Goal: Task Accomplishment & Management: Complete application form

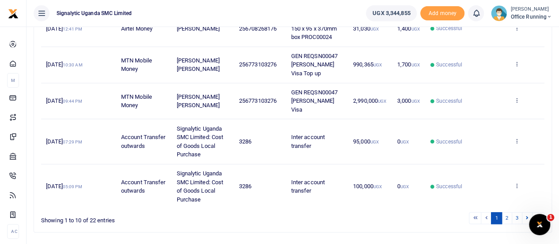
scroll to position [316, 0]
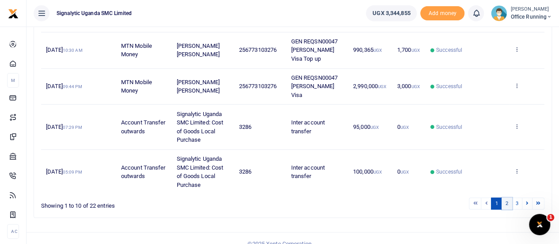
click at [508, 197] on link "2" at bounding box center [507, 203] width 11 height 12
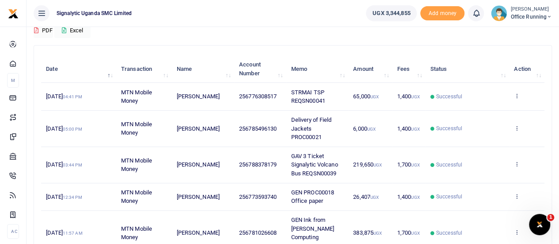
scroll to position [71, 0]
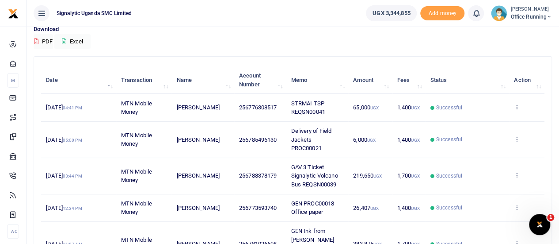
click at [535, 17] on span "Office Running" at bounding box center [532, 17] width 42 height 8
click at [518, 34] on link "Switch accounts" at bounding box center [518, 32] width 70 height 12
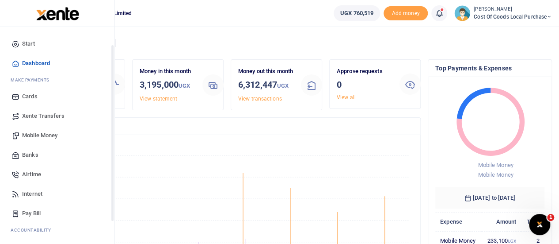
scroll to position [91, 0]
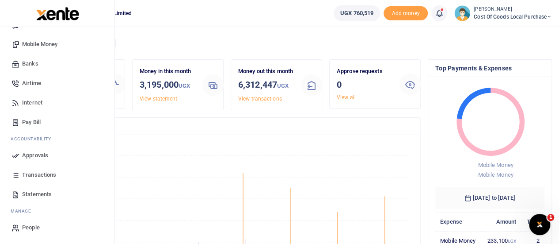
click at [39, 173] on span "Transactions" at bounding box center [39, 174] width 34 height 9
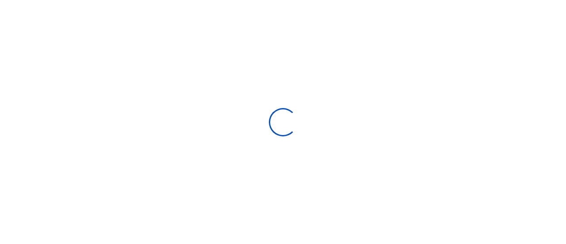
select select
type input "[DATE] - [DATE]"
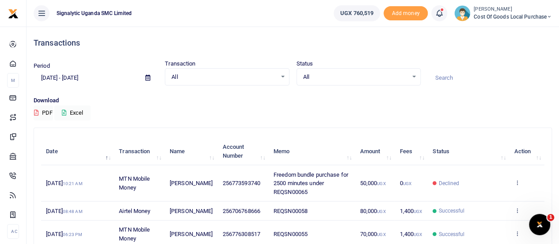
click at [523, 15] on span "Cost of Goods Local Purchase" at bounding box center [513, 17] width 78 height 8
click at [512, 35] on link "Switch accounts" at bounding box center [519, 32] width 70 height 12
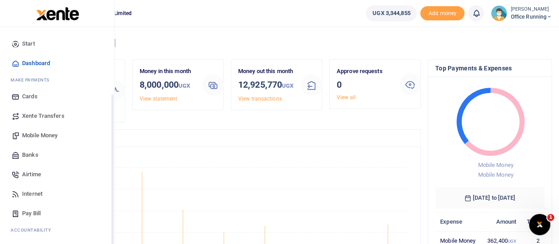
scroll to position [91, 0]
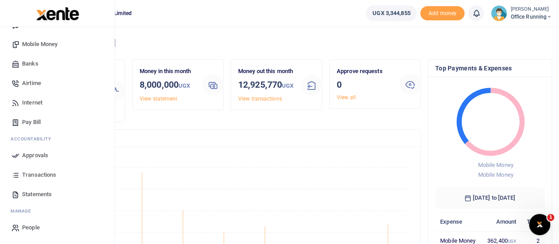
click at [50, 176] on span "Transactions" at bounding box center [39, 174] width 34 height 9
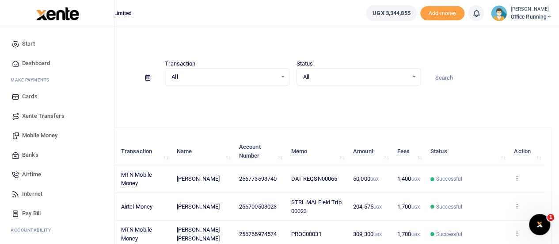
click at [35, 133] on span "Mobile Money" at bounding box center [39, 135] width 35 height 9
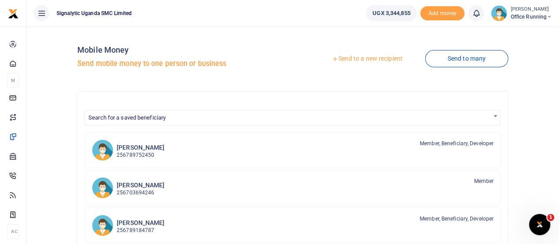
click at [355, 61] on link "Send to a new recipient" at bounding box center [367, 59] width 115 height 16
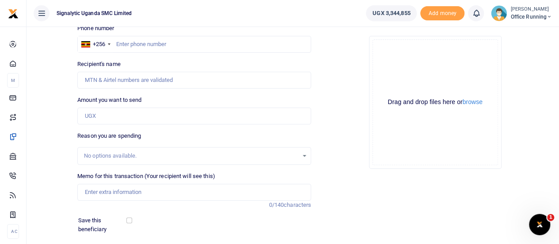
scroll to position [78, 0]
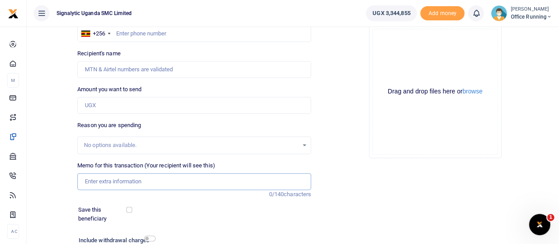
click at [95, 182] on input "Memo for this transaction (Your recipient will see this)" at bounding box center [194, 181] width 234 height 17
paste input "+256 706 768666"
type input "+256 706 768666"
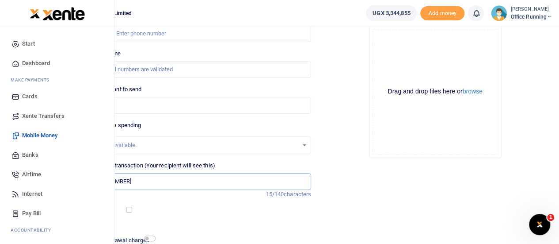
drag, startPoint x: 140, startPoint y: 178, endPoint x: 0, endPoint y: 169, distance: 140.0
click at [0, 169] on body "Start Dashboard M ake Payments Cards Xente Transfers Mobile Money Banks Airtime…" at bounding box center [279, 118] width 559 height 392
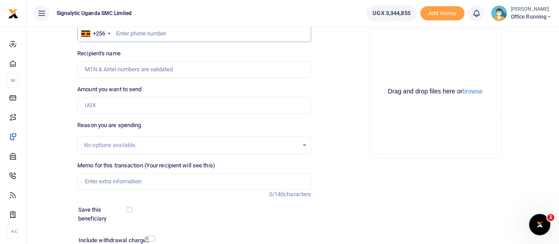
click at [159, 40] on input "text" at bounding box center [194, 33] width 234 height 17
paste input "+256 706 768666"
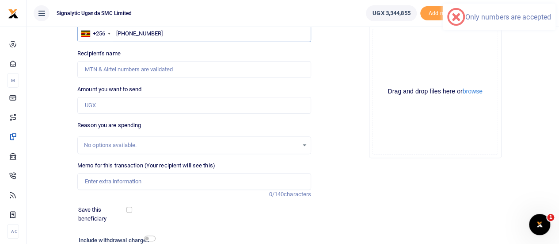
click at [142, 34] on input "+256 706 768666" at bounding box center [194, 33] width 234 height 17
click at [132, 34] on input "+256 706768666" at bounding box center [194, 33] width 234 height 17
click at [131, 34] on input "+256 706768666" at bounding box center [194, 33] width 234 height 17
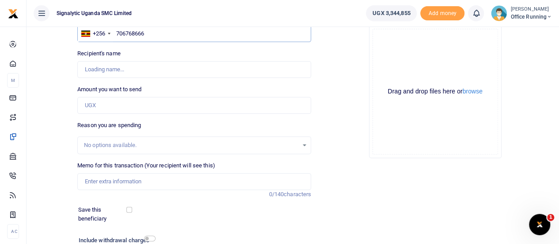
type input "706768666"
type input "[PERSON_NAME]"
click at [104, 102] on input "Amount you want to send" at bounding box center [194, 105] width 234 height 17
click at [91, 182] on input "Memo for this transaction (Your recipient will see this)" at bounding box center [194, 181] width 234 height 17
paste input "REQSN00061"
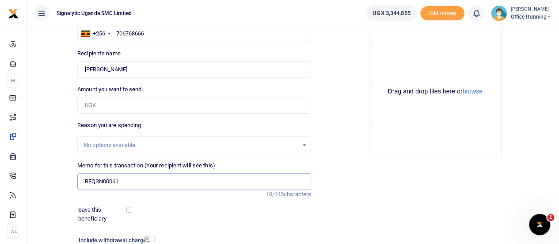
type input "REQSN00061"
click at [103, 101] on input "Amount you want to send" at bounding box center [194, 105] width 234 height 17
type input "65,000"
click at [426, 142] on div "Drag and drop files here or browse Powered by Uppy" at bounding box center [436, 92] width 126 height 126
click at [85, 185] on input "REQSN00061" at bounding box center [194, 181] width 234 height 17
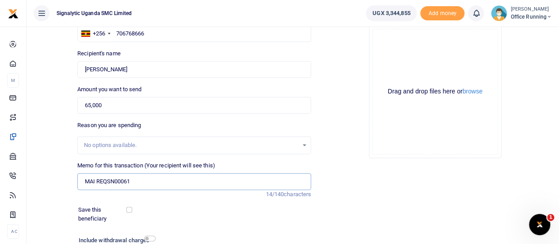
scroll to position [147, 0]
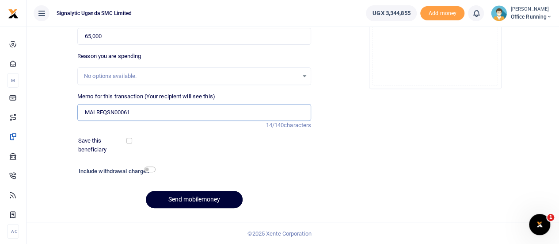
type input "MAI REQSN00061"
click at [199, 195] on button "Send mobilemoney" at bounding box center [194, 199] width 97 height 17
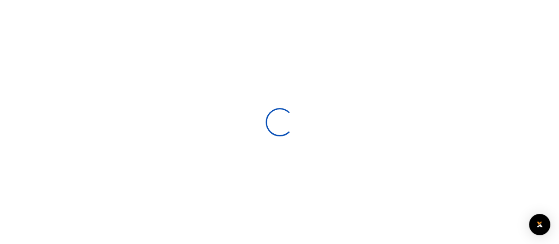
select select
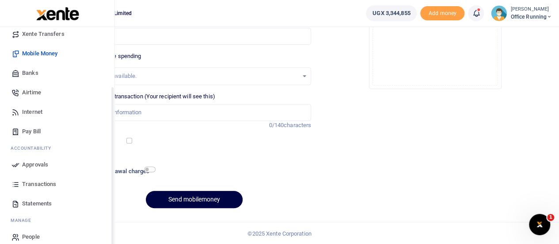
scroll to position [91, 0]
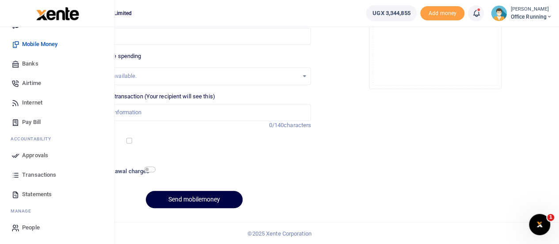
click at [32, 172] on span "Transactions" at bounding box center [39, 174] width 34 height 9
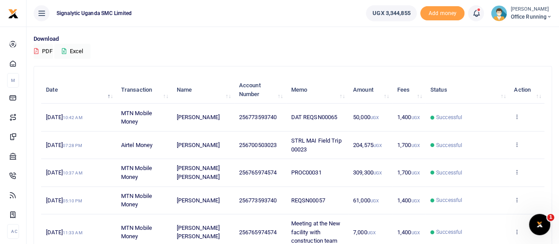
scroll to position [81, 0]
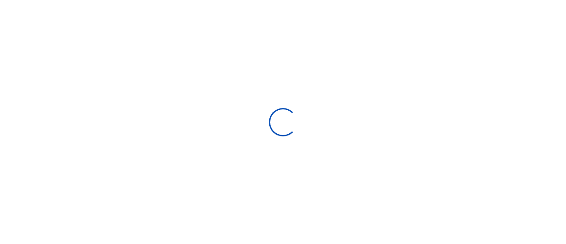
select select
type input "[DATE] - [DATE]"
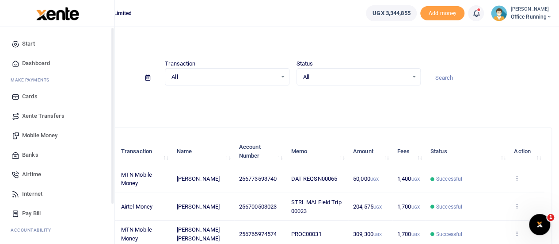
scroll to position [91, 0]
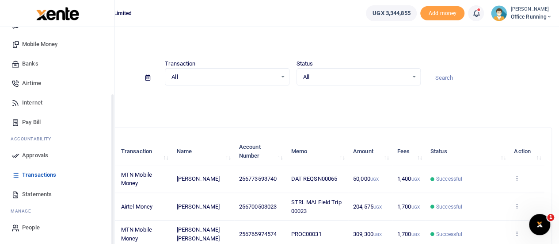
click at [33, 153] on span "Approvals" at bounding box center [35, 155] width 26 height 9
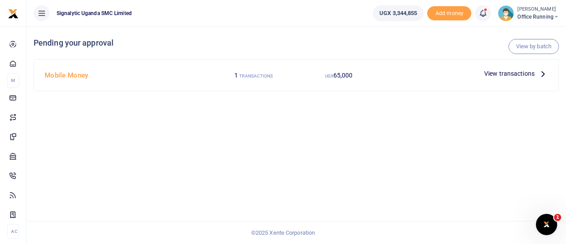
click at [521, 76] on span "View transactions" at bounding box center [509, 74] width 50 height 10
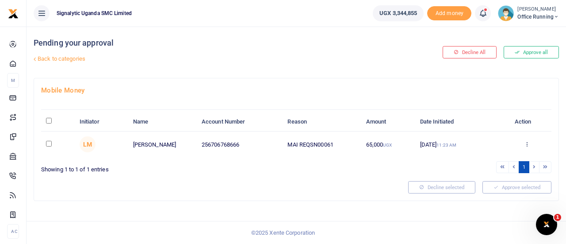
click at [526, 142] on div at bounding box center [283, 122] width 566 height 244
click at [528, 143] on icon at bounding box center [527, 144] width 6 height 6
click at [486, 160] on link "Approve" at bounding box center [495, 158] width 70 height 12
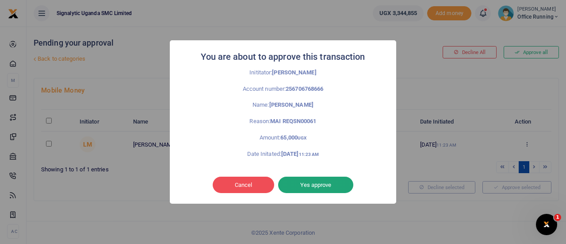
click at [332, 184] on button "Yes approve" at bounding box center [315, 184] width 75 height 17
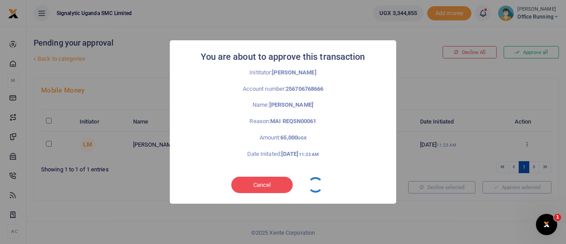
click at [332, 184] on div "Cancel No Yes approve" at bounding box center [283, 185] width 209 height 20
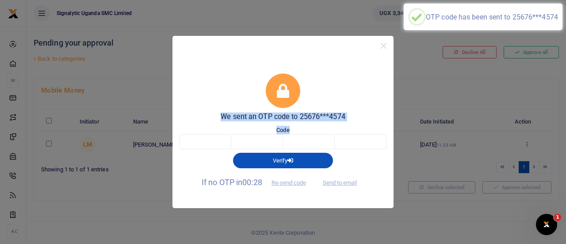
drag, startPoint x: 281, startPoint y: 39, endPoint x: 226, endPoint y: 144, distance: 118.9
click at [226, 144] on div "We sent an OTP code to 25676***4574 Code Verify If no OTP in 00:28 Re-send code…" at bounding box center [282, 122] width 221 height 172
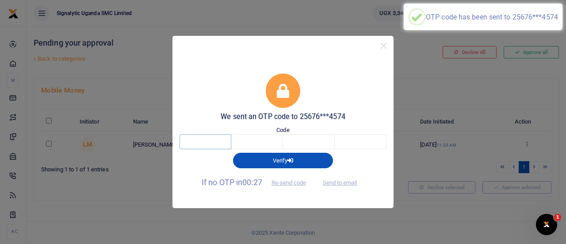
click at [201, 146] on input "text" at bounding box center [206, 141] width 52 height 15
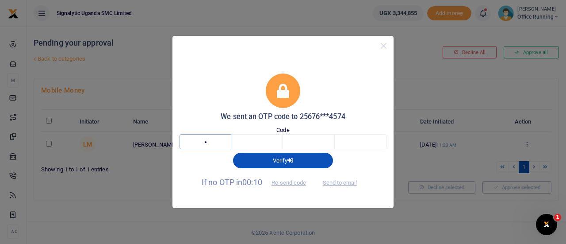
type input "8"
type input "3"
type input "7"
type input "1"
click at [352, 179] on button "Send to email" at bounding box center [339, 182] width 49 height 15
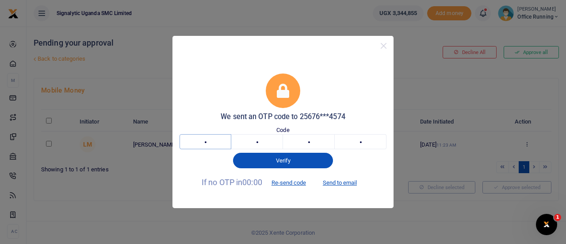
click at [219, 142] on input "8" at bounding box center [206, 141] width 52 height 15
type input "7"
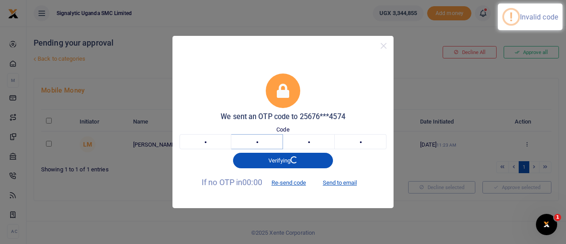
click at [278, 145] on input "3" at bounding box center [257, 141] width 52 height 15
click at [314, 144] on input "7" at bounding box center [309, 141] width 52 height 15
click at [364, 144] on input "1" at bounding box center [361, 141] width 52 height 15
click at [212, 140] on input "7" at bounding box center [206, 141] width 52 height 15
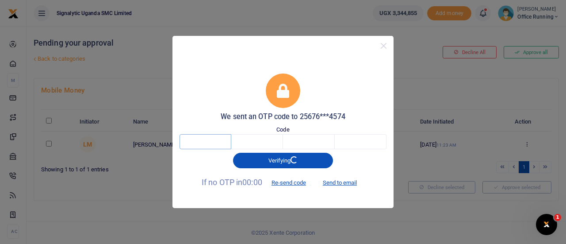
type input "7"
type input "0"
type input "8"
type input "2"
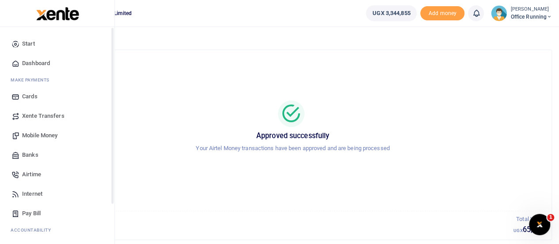
scroll to position [91, 0]
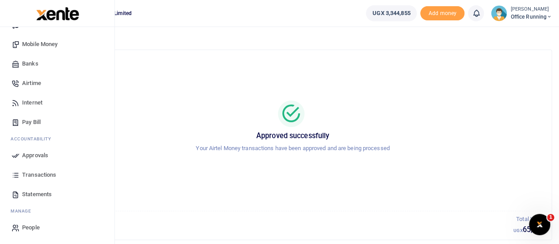
click at [30, 174] on span "Transactions" at bounding box center [39, 174] width 34 height 9
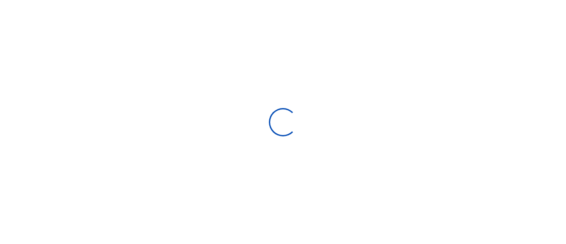
type input "[DATE] - [DATE]"
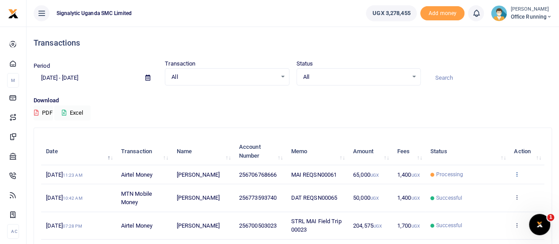
click at [516, 171] on icon at bounding box center [517, 174] width 6 height 6
click at [477, 192] on link "View details" at bounding box center [485, 189] width 70 height 12
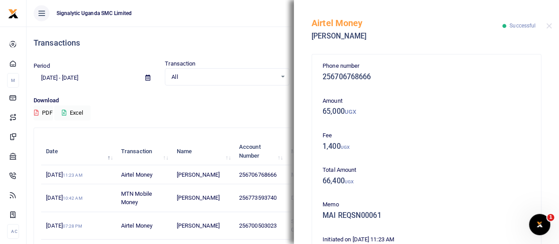
click at [161, 42] on h4 "Transactions" at bounding box center [293, 43] width 519 height 10
click at [46, 11] on icon at bounding box center [41, 13] width 9 height 10
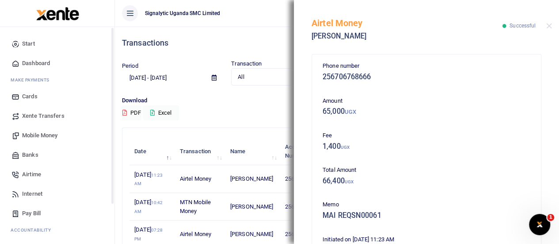
click at [41, 131] on span "Mobile Money" at bounding box center [39, 135] width 35 height 9
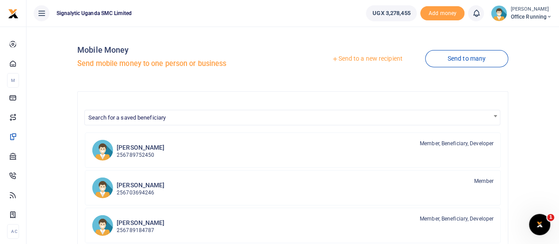
click at [378, 56] on link "Send to a new recipient" at bounding box center [367, 59] width 115 height 16
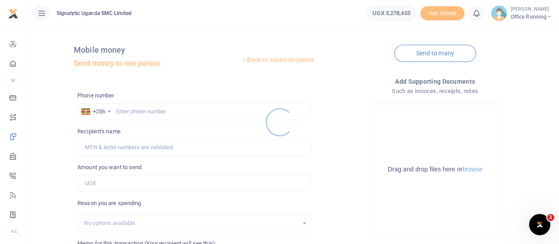
click at [151, 115] on div at bounding box center [279, 122] width 559 height 244
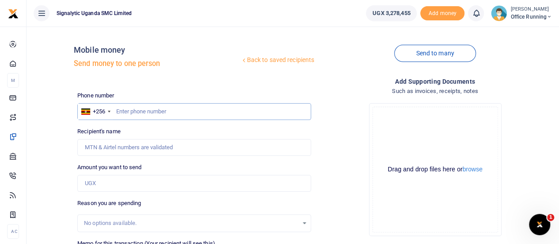
click at [133, 108] on input "text" at bounding box center [194, 111] width 234 height 17
paste input "778 386285"
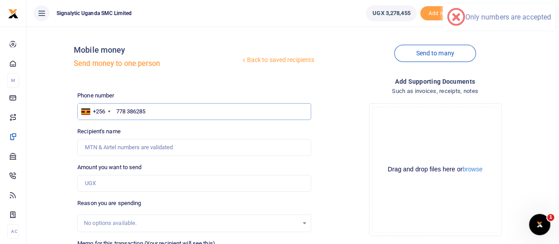
click at [129, 109] on input "778 386285" at bounding box center [194, 111] width 234 height 17
type input "778386285"
click at [115, 181] on input "Amount you want to send" at bounding box center [194, 183] width 234 height 17
type input "Hannington Kimera"
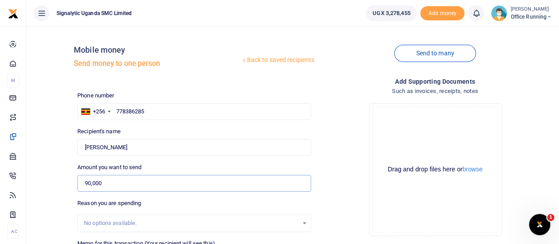
type input "90,000"
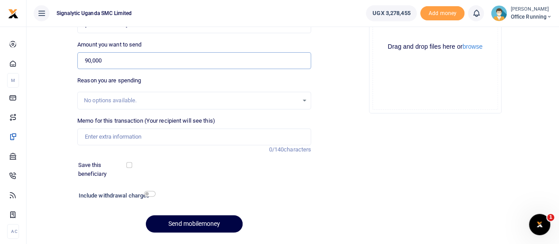
scroll to position [123, 0]
click at [121, 133] on input "Memo for this transaction (Your recipient will see this)" at bounding box center [194, 136] width 234 height 17
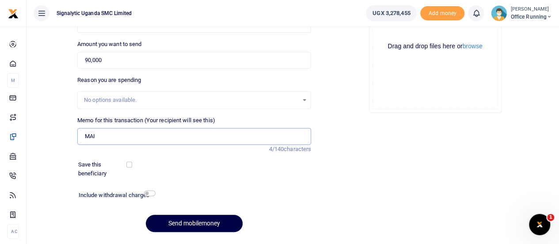
paste input "REQSN00064"
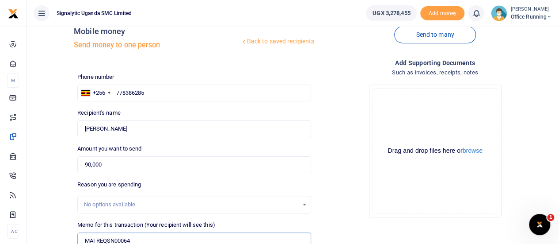
scroll to position [20, 0]
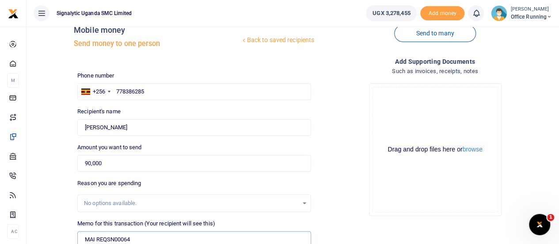
type input "MAI REQSN00064"
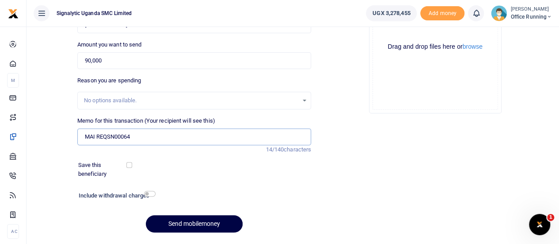
scroll to position [147, 0]
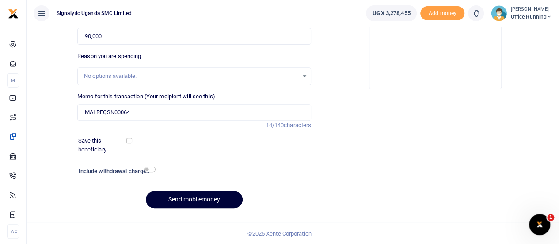
click at [178, 205] on button "Send mobilemoney" at bounding box center [194, 199] width 97 height 17
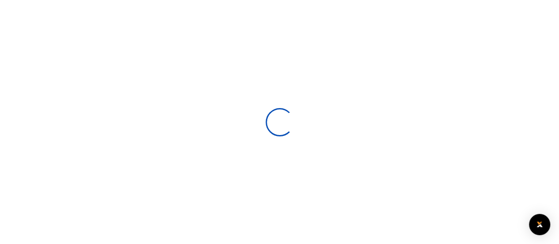
select select
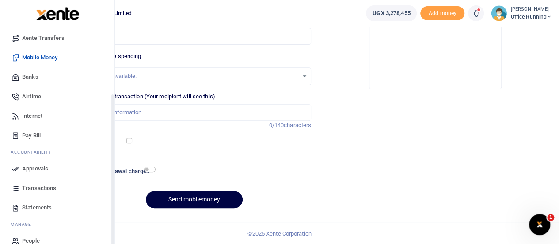
scroll to position [91, 0]
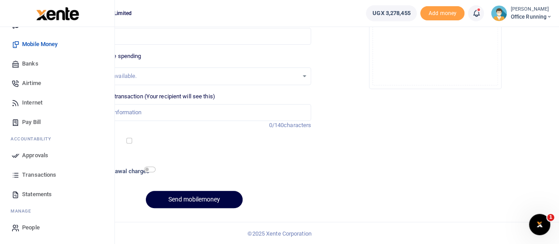
click at [33, 155] on span "Approvals" at bounding box center [35, 155] width 26 height 9
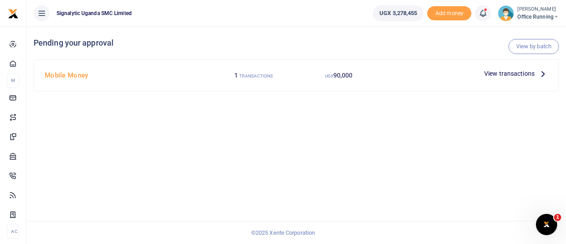
click at [494, 75] on span "View transactions" at bounding box center [509, 74] width 50 height 10
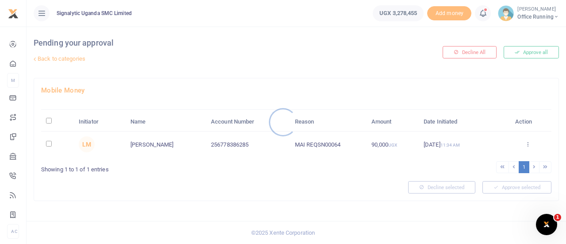
click at [527, 143] on div at bounding box center [283, 122] width 566 height 244
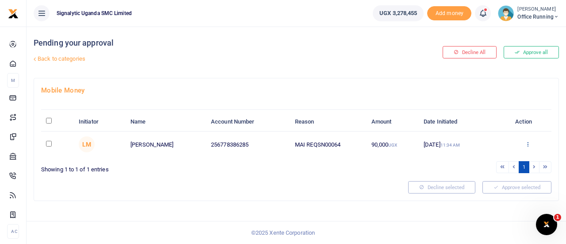
click at [526, 144] on icon at bounding box center [528, 144] width 6 height 6
click at [491, 157] on link "Approve" at bounding box center [495, 158] width 70 height 12
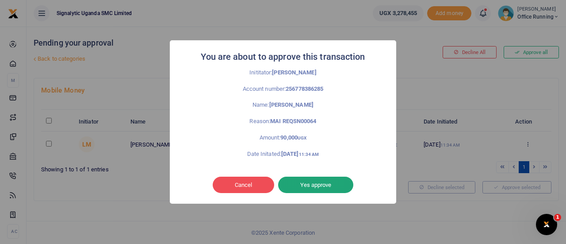
click at [329, 184] on button "Yes approve" at bounding box center [315, 184] width 75 height 17
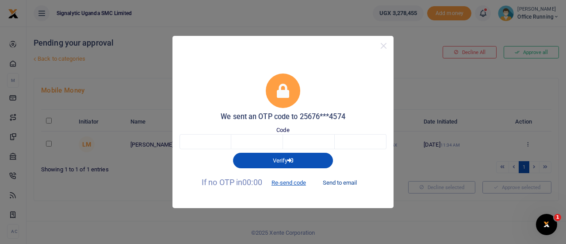
click at [344, 180] on button "Send to email" at bounding box center [339, 182] width 49 height 15
click at [204, 146] on input "text" at bounding box center [206, 141] width 52 height 15
type input "3"
type input "6"
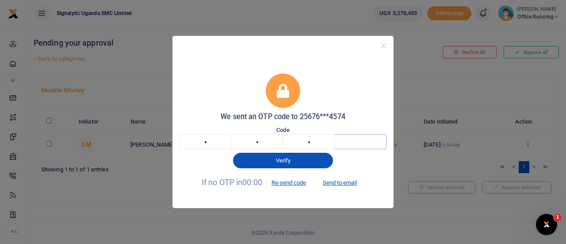
type input "9"
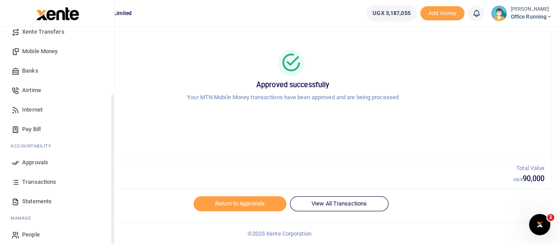
scroll to position [91, 0]
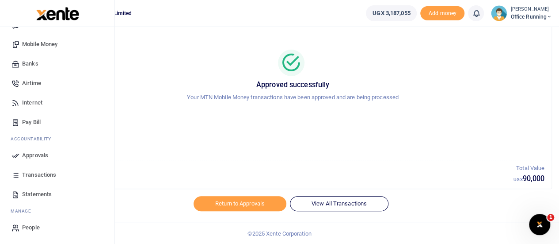
click at [37, 172] on span "Transactions" at bounding box center [39, 174] width 34 height 9
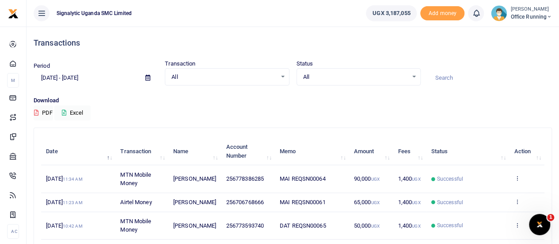
click at [517, 176] on icon at bounding box center [517, 178] width 6 height 6
click at [478, 193] on link "View details" at bounding box center [485, 193] width 70 height 12
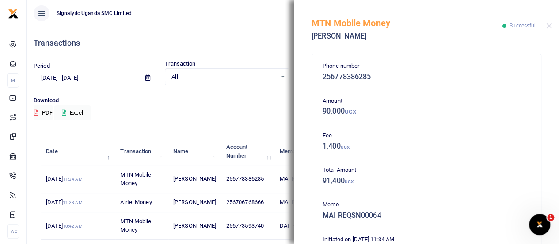
click at [209, 27] on div "Transactions" at bounding box center [293, 43] width 519 height 33
click at [548, 27] on button "Close" at bounding box center [550, 26] width 6 height 6
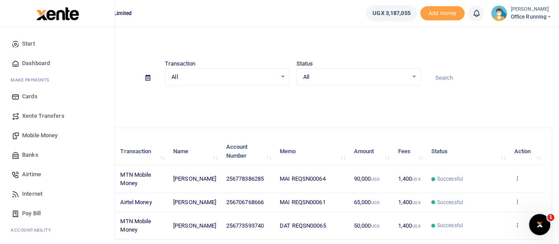
click at [39, 136] on span "Mobile Money" at bounding box center [39, 135] width 35 height 9
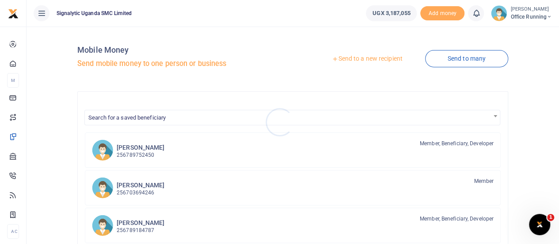
click at [376, 59] on div at bounding box center [279, 122] width 559 height 244
click at [376, 59] on link "Send to a new recipient" at bounding box center [367, 59] width 115 height 16
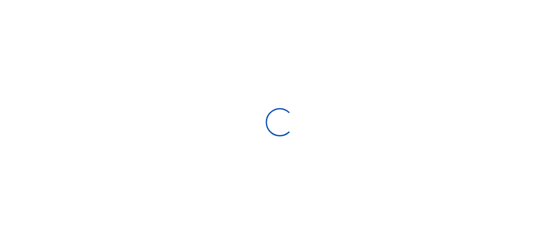
select select "Loading bundles"
select select
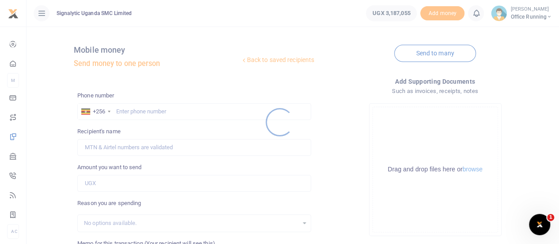
click at [148, 109] on div at bounding box center [279, 122] width 559 height 244
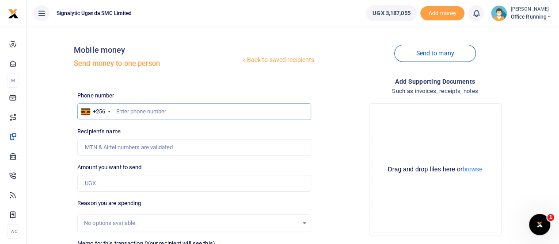
click at [127, 111] on input "text" at bounding box center [194, 111] width 234 height 17
paste input "775 962869"
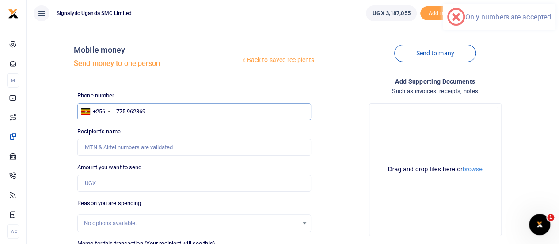
click at [130, 111] on input "775 962869" at bounding box center [194, 111] width 234 height 17
type input "775962869"
type input "Ashiraf Niwagaba"
click at [117, 183] on input "Amount you want to send" at bounding box center [194, 183] width 234 height 17
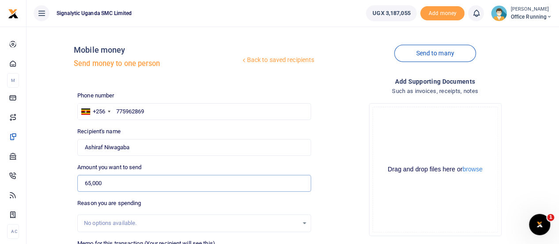
type input "65,000"
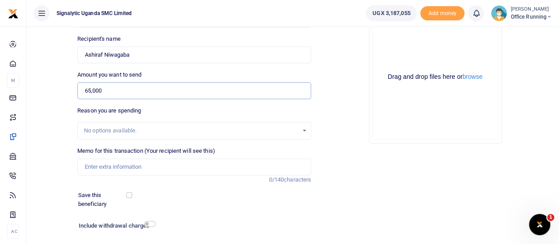
scroll to position [96, 0]
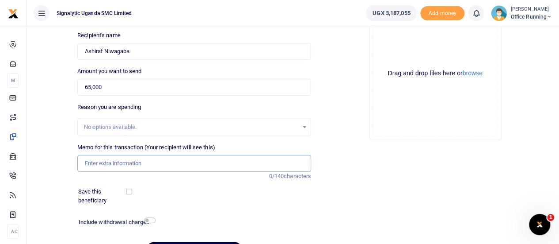
click at [117, 163] on input "Memo for this transaction (Your recipient will see this)" at bounding box center [194, 163] width 234 height 17
paste input "REQSN00066"
type input "MAI REQSN00066"
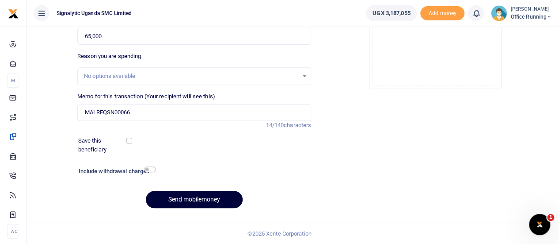
click at [196, 197] on button "Send mobilemoney" at bounding box center [194, 199] width 97 height 17
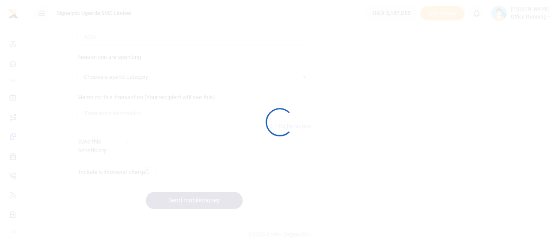
scroll to position [147, 0]
select select
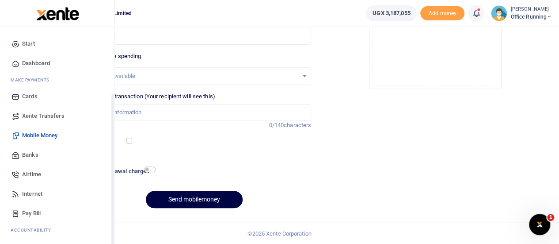
scroll to position [91, 0]
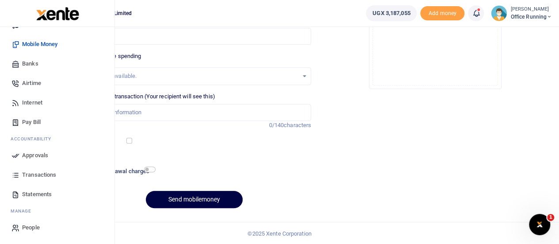
click at [32, 153] on span "Approvals" at bounding box center [35, 155] width 26 height 9
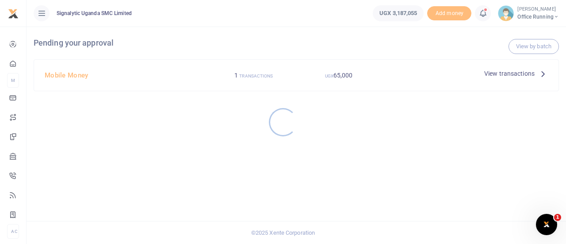
click at [519, 77] on div at bounding box center [283, 122] width 566 height 244
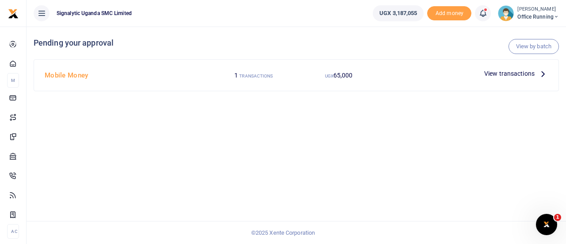
click at [517, 75] on span "View transactions" at bounding box center [509, 74] width 50 height 10
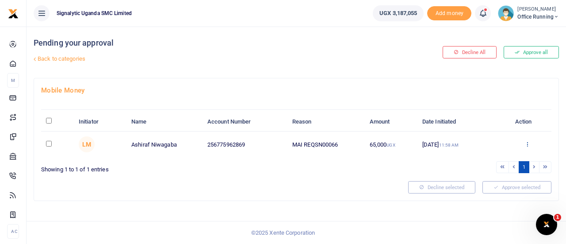
click at [530, 141] on icon at bounding box center [527, 144] width 6 height 6
click at [479, 156] on link "Approve" at bounding box center [495, 158] width 70 height 12
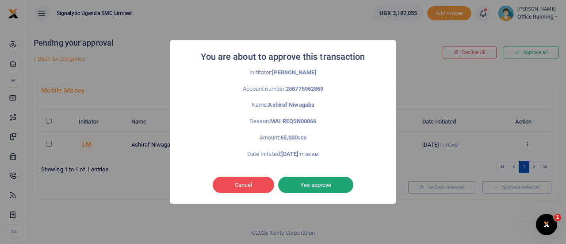
click at [330, 181] on button "Yes approve" at bounding box center [315, 184] width 75 height 17
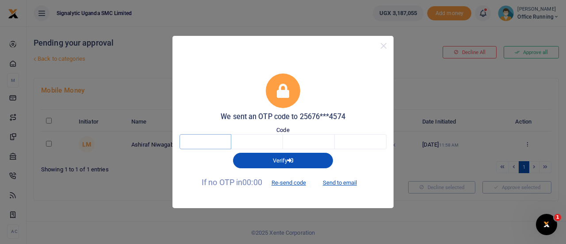
click at [198, 141] on input "text" at bounding box center [206, 141] width 52 height 15
type input "3"
type input "2"
type input "8"
type input "0"
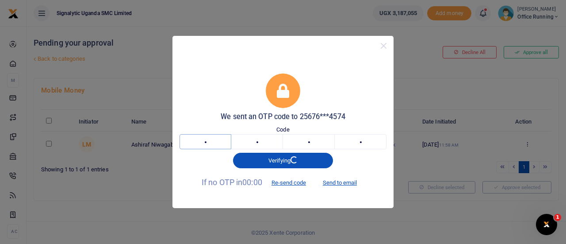
click at [204, 143] on input "3" at bounding box center [206, 141] width 52 height 15
click at [263, 142] on input "2" at bounding box center [257, 141] width 52 height 15
click at [317, 140] on input "8" at bounding box center [309, 141] width 52 height 15
click at [363, 146] on input "0" at bounding box center [361, 141] width 52 height 15
click at [193, 144] on input "text" at bounding box center [206, 141] width 52 height 15
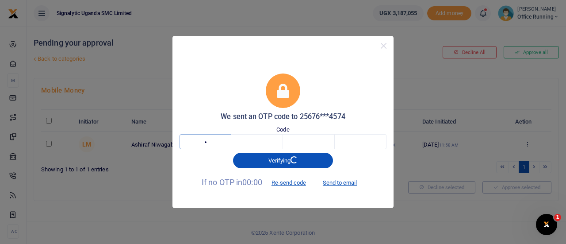
type input "3"
type input "2"
type input "8"
type input "0"
click at [209, 145] on input "3" at bounding box center [206, 141] width 52 height 15
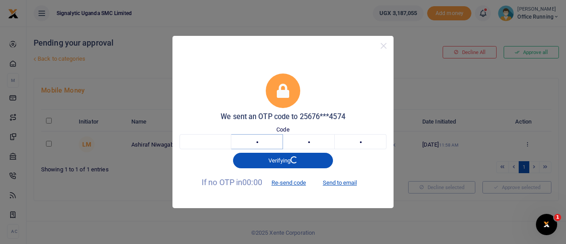
click at [251, 145] on input "2" at bounding box center [257, 141] width 52 height 15
click at [310, 148] on input "8" at bounding box center [309, 141] width 52 height 15
click at [353, 141] on input "0" at bounding box center [361, 141] width 52 height 15
click at [203, 138] on input "text" at bounding box center [206, 141] width 52 height 15
type input "5"
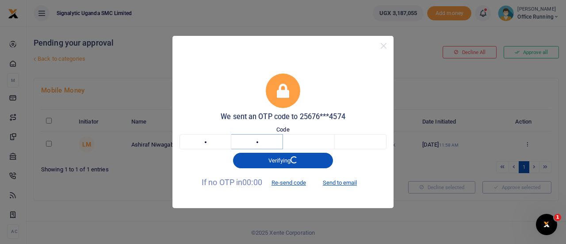
type input "9"
type input "4"
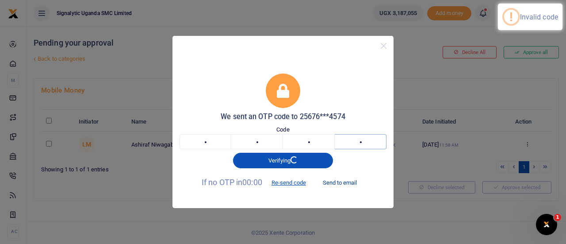
type input "2"
click at [339, 183] on button "Send to email" at bounding box center [339, 182] width 49 height 15
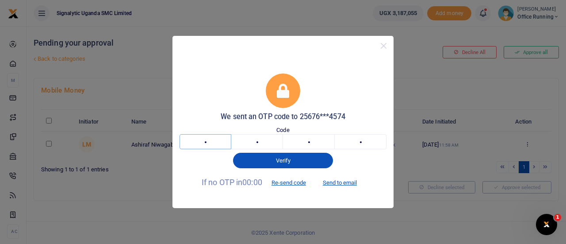
click at [210, 142] on input "5" at bounding box center [206, 141] width 52 height 15
click at [264, 145] on input "9" at bounding box center [257, 141] width 52 height 15
click at [310, 145] on input "4" at bounding box center [309, 141] width 52 height 15
click at [356, 145] on input "2" at bounding box center [361, 141] width 52 height 15
click at [193, 142] on input "text" at bounding box center [206, 141] width 52 height 15
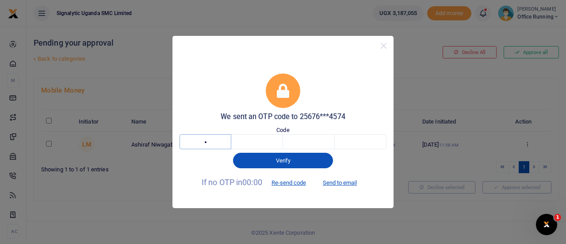
type input "6"
type input "0"
type input "3"
type input "2"
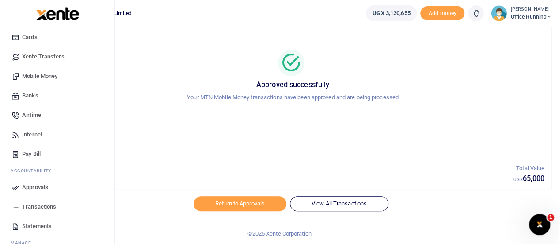
scroll to position [91, 0]
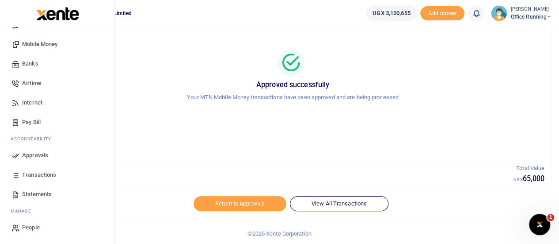
click at [39, 155] on span "Approvals" at bounding box center [35, 155] width 26 height 9
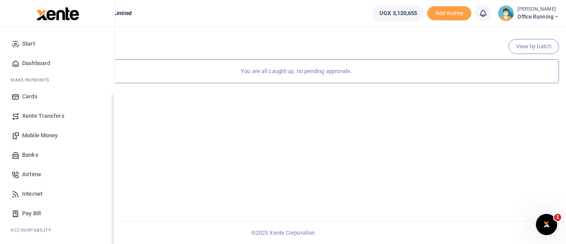
scroll to position [91, 0]
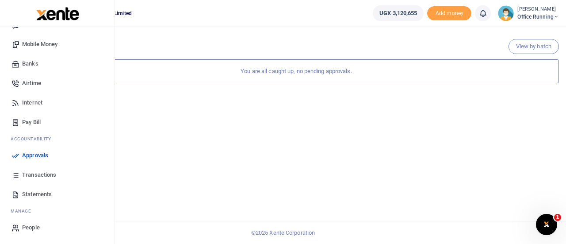
click at [39, 174] on span "Transactions" at bounding box center [39, 174] width 34 height 9
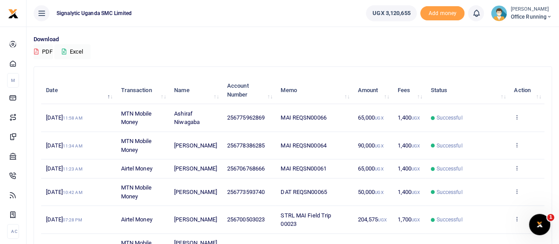
scroll to position [69, 0]
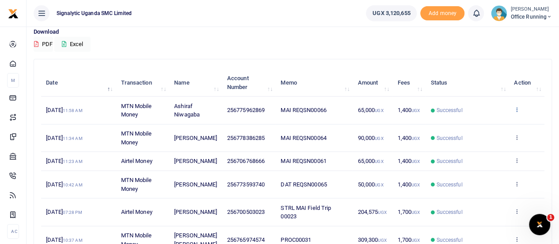
click at [516, 108] on icon at bounding box center [517, 109] width 6 height 6
click at [485, 123] on link "View details" at bounding box center [485, 125] width 70 height 12
